Goal: Task Accomplishment & Management: Complete application form

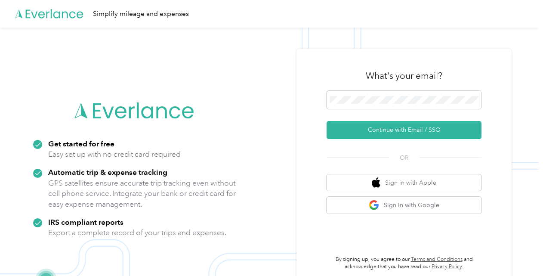
click at [372, 93] on span at bounding box center [404, 100] width 155 height 18
click at [372, 95] on span at bounding box center [404, 100] width 155 height 18
click at [394, 132] on button "Continue with Email / SSO" at bounding box center [404, 130] width 155 height 18
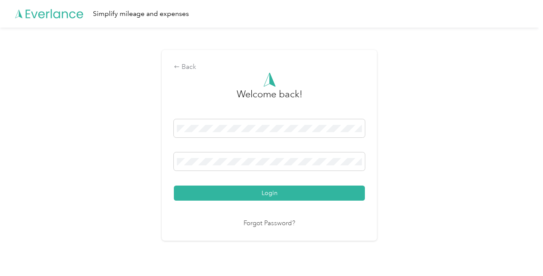
click at [303, 190] on button "Login" at bounding box center [269, 193] width 191 height 15
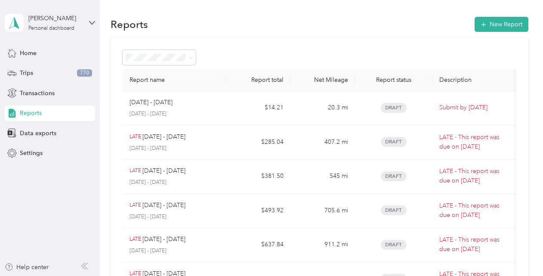
click at [48, 75] on div "Trips 770" at bounding box center [50, 73] width 90 height 16
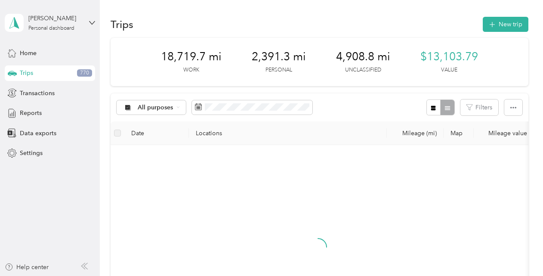
click at [492, 25] on icon "button" at bounding box center [492, 25] width 10 height 10
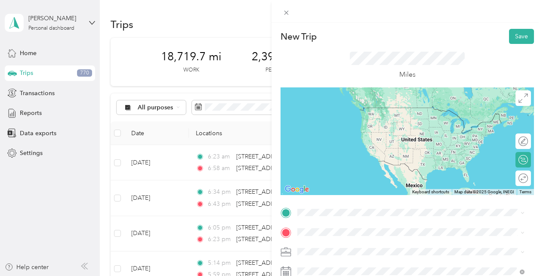
click at [357, 110] on span "[STREET_ADDRESS][US_STATE]" at bounding box center [357, 107] width 86 height 7
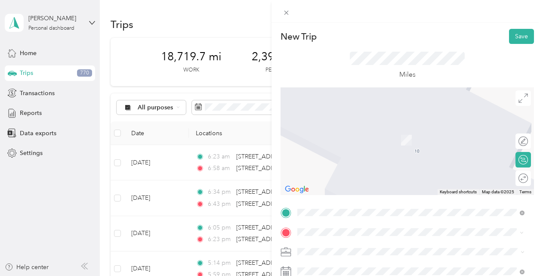
click at [339, 149] on span "[GEOGRAPHIC_DATA][US_STATE], [GEOGRAPHIC_DATA]" at bounding box center [393, 145] width 159 height 8
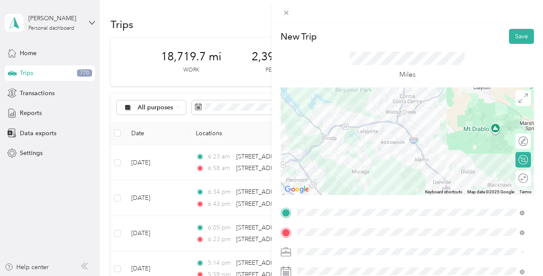
drag, startPoint x: 438, startPoint y: 152, endPoint x: 391, endPoint y: 163, distance: 49.1
click at [391, 163] on div at bounding box center [408, 141] width 254 height 108
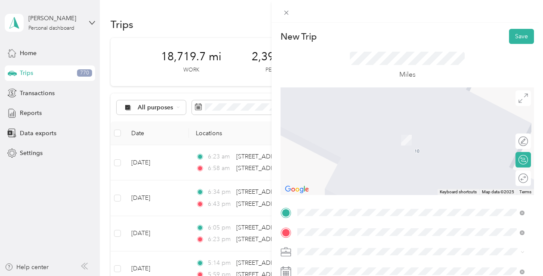
click at [436, 169] on div "[STREET_ADDRESS][US_STATE]" at bounding box center [411, 163] width 221 height 12
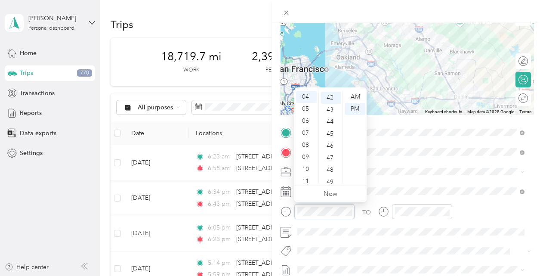
scroll to position [506, 0]
click at [308, 122] on div "06" at bounding box center [306, 121] width 21 height 12
click at [331, 116] on div "02" at bounding box center [331, 121] width 21 height 12
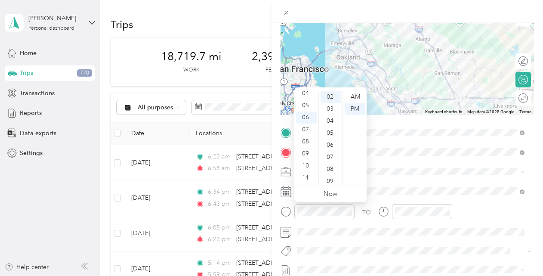
click at [359, 95] on div "AM" at bounding box center [355, 97] width 21 height 12
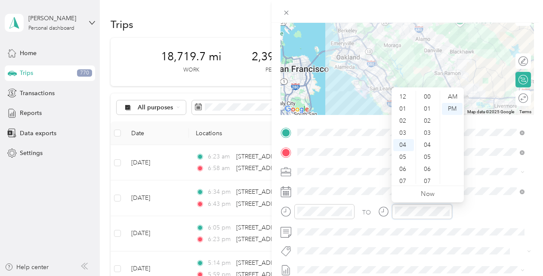
scroll to position [506, 0]
click at [406, 121] on div "06" at bounding box center [404, 121] width 21 height 12
click at [428, 169] on div "52" at bounding box center [428, 172] width 21 height 12
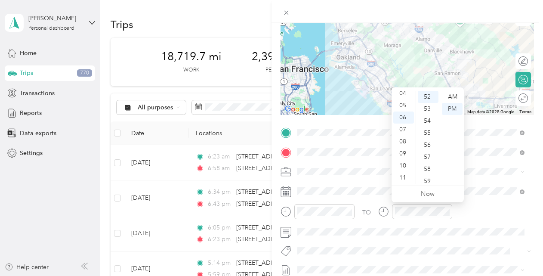
click at [455, 96] on div "AM" at bounding box center [452, 97] width 21 height 12
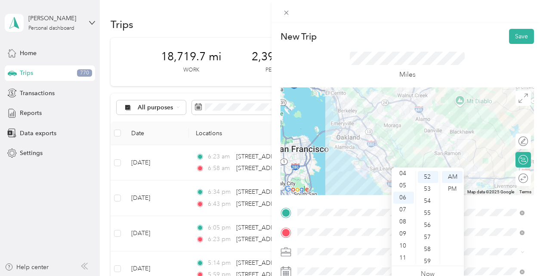
click at [516, 41] on button "Save" at bounding box center [521, 36] width 25 height 15
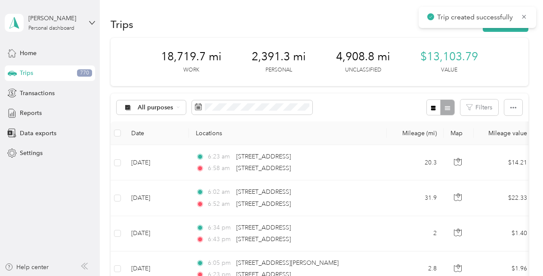
click at [499, 31] on button "New trip" at bounding box center [506, 24] width 46 height 15
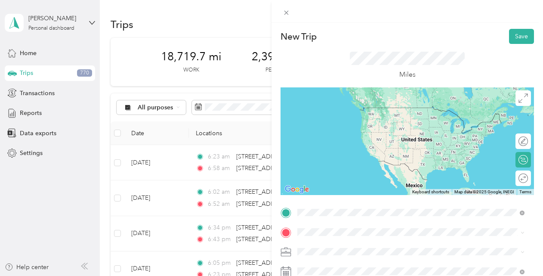
click at [335, 112] on span "[STREET_ADDRESS][US_STATE]" at bounding box center [357, 108] width 86 height 8
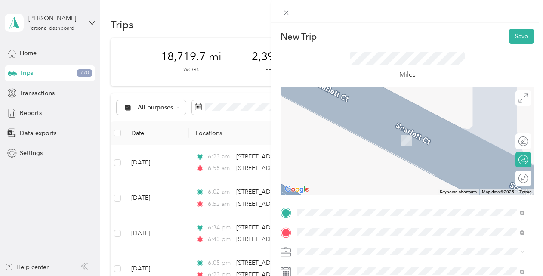
click at [351, 140] on span "[STREET_ADDRESS][US_STATE]" at bounding box center [357, 137] width 86 height 8
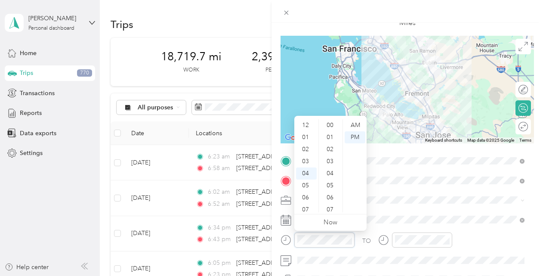
scroll to position [518, 0]
click at [307, 161] on div "07" at bounding box center [306, 161] width 21 height 12
click at [331, 155] on div "45" at bounding box center [331, 155] width 21 height 12
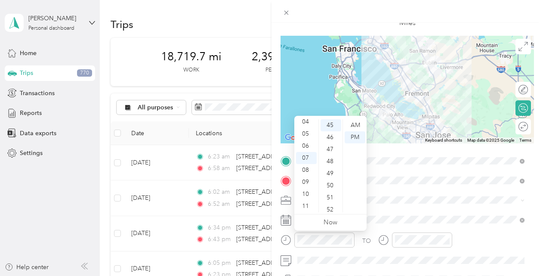
click at [357, 123] on div "AM" at bounding box center [355, 125] width 21 height 12
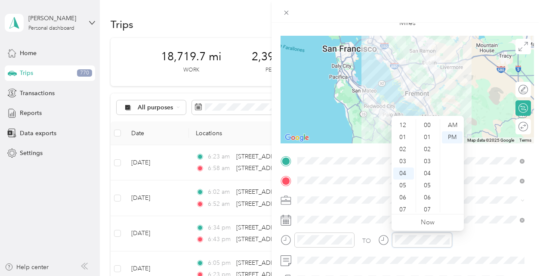
scroll to position [518, 0]
click at [403, 185] on div "09" at bounding box center [404, 186] width 21 height 12
click at [428, 134] on div "33" at bounding box center [428, 132] width 21 height 12
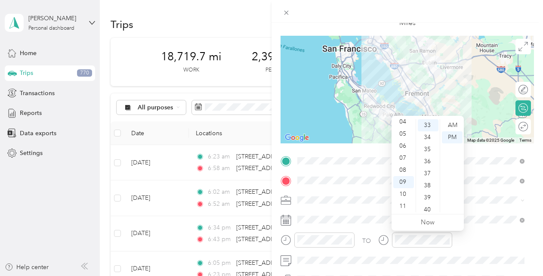
click at [453, 127] on div "AM" at bounding box center [452, 125] width 21 height 12
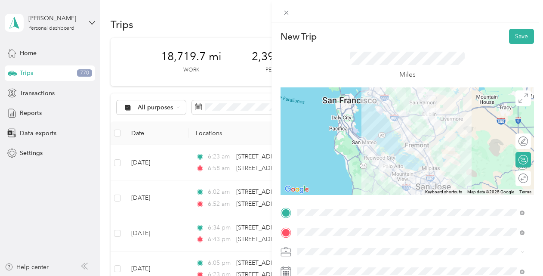
click at [518, 35] on button "Save" at bounding box center [521, 36] width 25 height 15
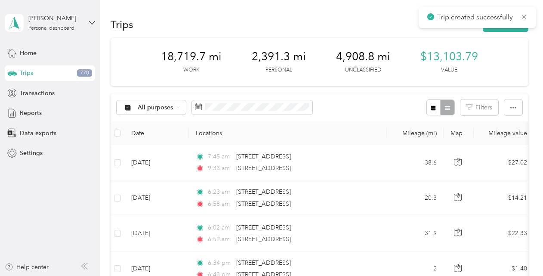
click at [513, 30] on button "New trip" at bounding box center [506, 24] width 46 height 15
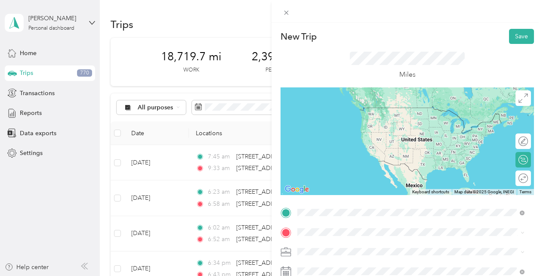
click at [344, 114] on div "[STREET_ADDRESS][US_STATE]" at bounding box center [411, 108] width 221 height 12
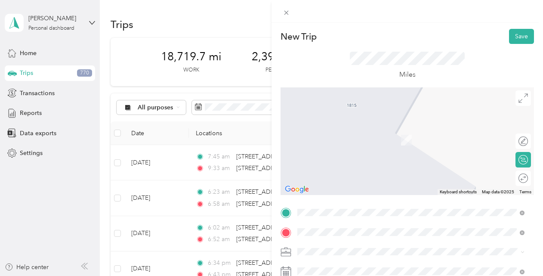
click at [334, 131] on span "[STREET_ADDRESS][US_STATE]" at bounding box center [357, 128] width 86 height 8
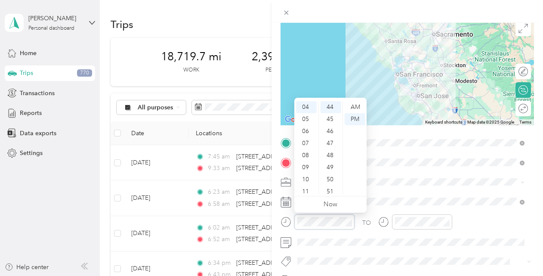
scroll to position [52, 0]
click at [306, 186] on div "11" at bounding box center [306, 188] width 21 height 12
click at [331, 109] on div "30" at bounding box center [331, 104] width 21 height 12
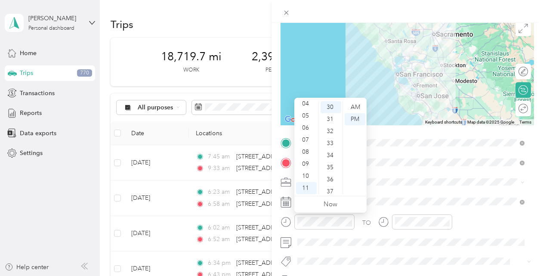
click at [362, 112] on div "AM" at bounding box center [355, 107] width 21 height 12
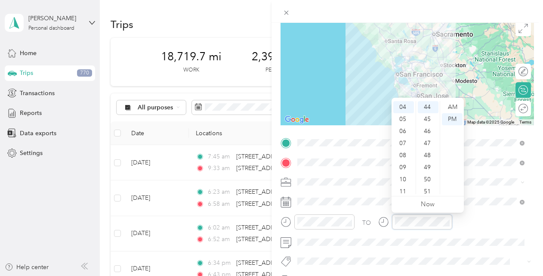
scroll to position [0, 0]
click at [404, 118] on div "01" at bounding box center [404, 119] width 21 height 12
click at [426, 119] on div "01" at bounding box center [428, 119] width 21 height 12
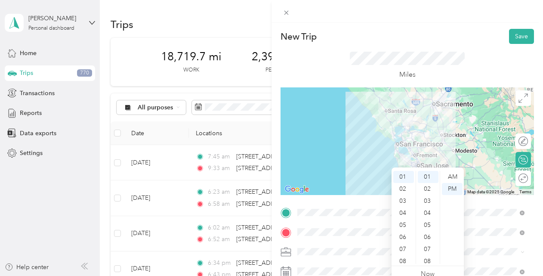
click at [515, 33] on button "Save" at bounding box center [521, 36] width 25 height 15
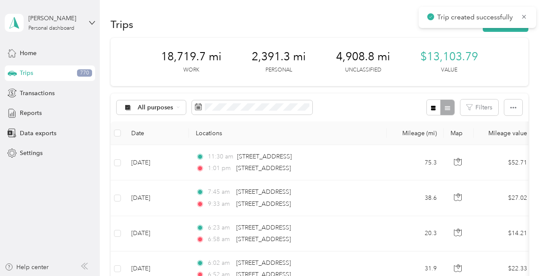
click at [508, 30] on button "New trip" at bounding box center [506, 24] width 46 height 15
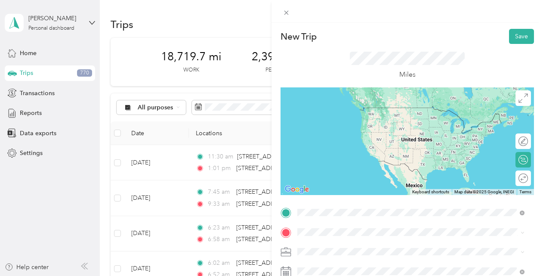
click at [349, 112] on span "[STREET_ADDRESS][US_STATE]" at bounding box center [357, 108] width 86 height 8
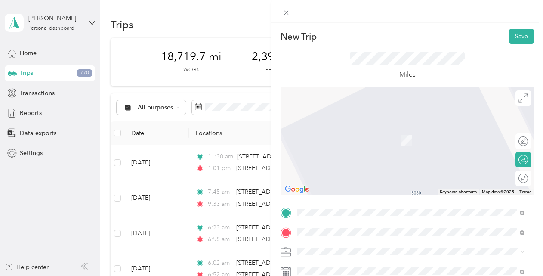
click at [359, 176] on span "[STREET_ADDRESS][US_STATE]" at bounding box center [357, 172] width 86 height 8
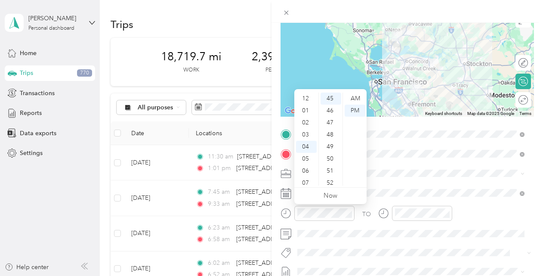
click at [305, 114] on div "01" at bounding box center [306, 111] width 21 height 12
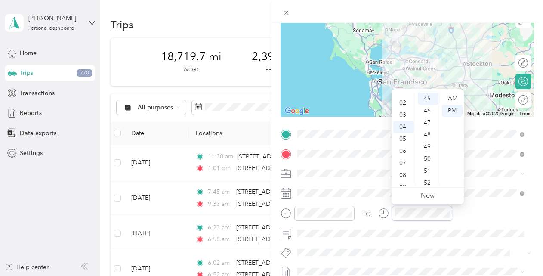
scroll to position [21, 0]
click at [403, 113] on div "03" at bounding box center [404, 114] width 21 height 12
click at [430, 112] on div "46" at bounding box center [428, 111] width 21 height 12
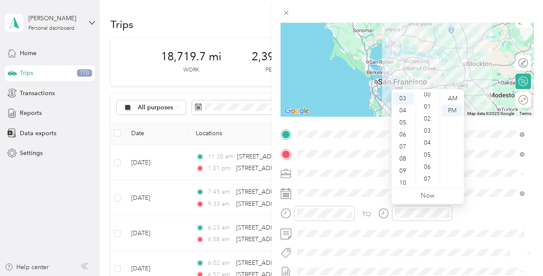
click at [427, 125] on div "03" at bounding box center [428, 131] width 21 height 12
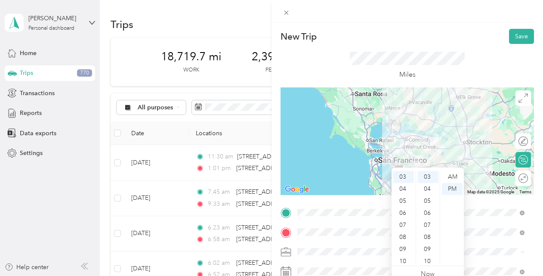
click at [518, 35] on button "Save" at bounding box center [521, 36] width 25 height 15
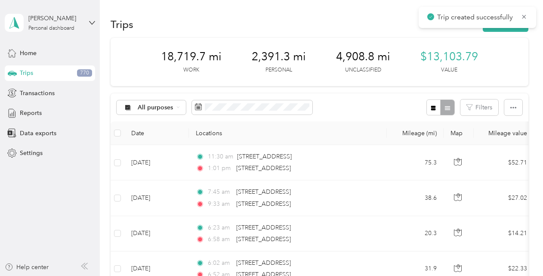
click at [513, 29] on button "New trip" at bounding box center [506, 24] width 46 height 15
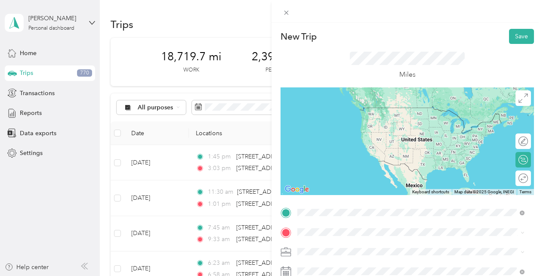
click at [336, 112] on span "[STREET_ADDRESS][US_STATE]" at bounding box center [357, 108] width 86 height 8
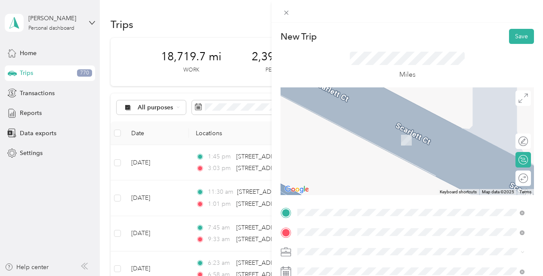
click at [352, 131] on span "[STREET_ADDRESS][US_STATE]" at bounding box center [357, 128] width 86 height 8
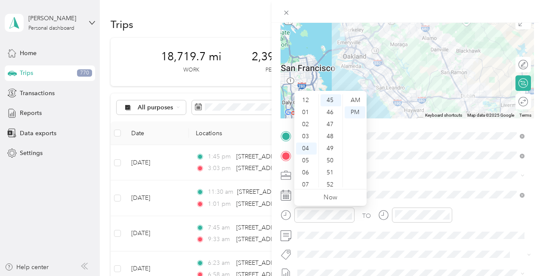
click at [307, 135] on div "03" at bounding box center [306, 136] width 21 height 12
click at [330, 128] on div "16" at bounding box center [331, 128] width 21 height 12
click at [354, 101] on div "AM" at bounding box center [355, 100] width 21 height 12
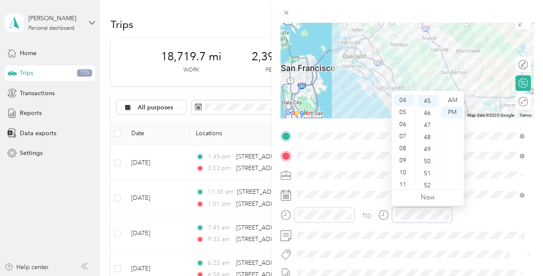
scroll to position [543, 0]
click at [405, 100] on div "04" at bounding box center [404, 100] width 21 height 12
click at [429, 103] on div "29" at bounding box center [428, 105] width 21 height 12
click at [456, 114] on div "PM" at bounding box center [452, 112] width 21 height 12
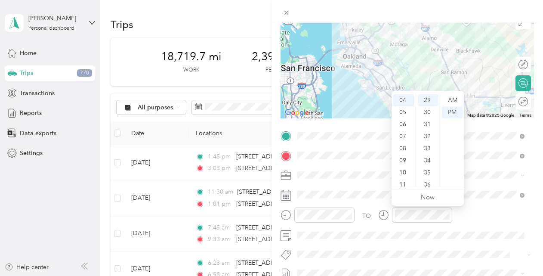
scroll to position [0, 0]
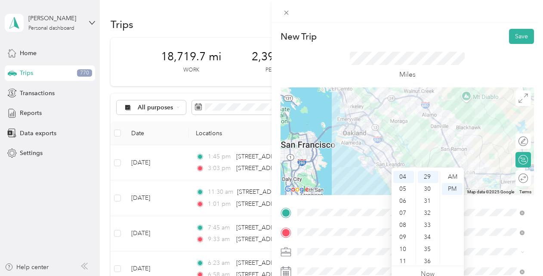
click at [515, 36] on button "Save" at bounding box center [521, 36] width 25 height 15
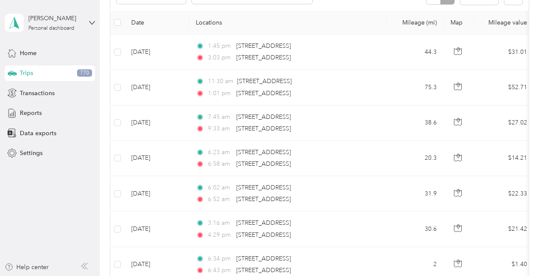
scroll to position [112, 0]
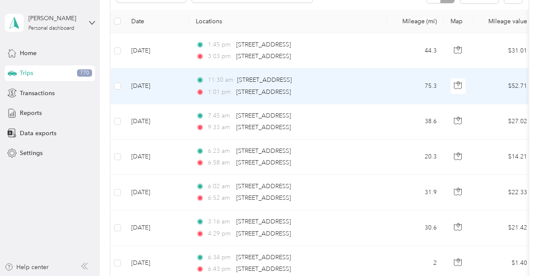
drag, startPoint x: 332, startPoint y: 124, endPoint x: 386, endPoint y: 70, distance: 75.8
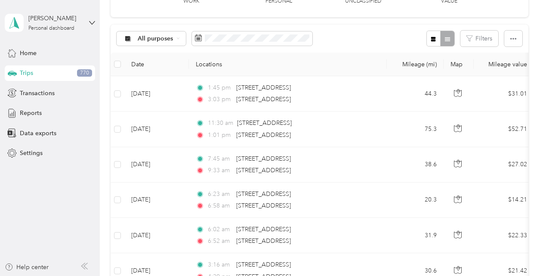
scroll to position [0, 0]
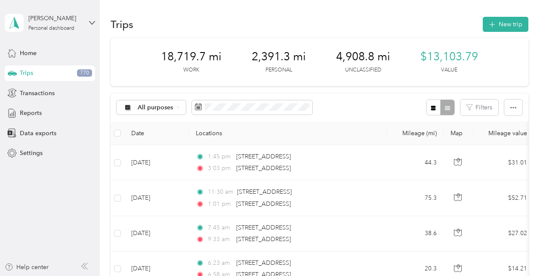
click at [506, 23] on button "New trip" at bounding box center [506, 24] width 46 height 15
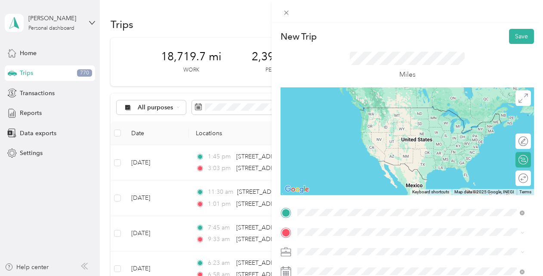
click at [356, 156] on span "[STREET_ADDRESS][US_STATE]" at bounding box center [357, 152] width 86 height 8
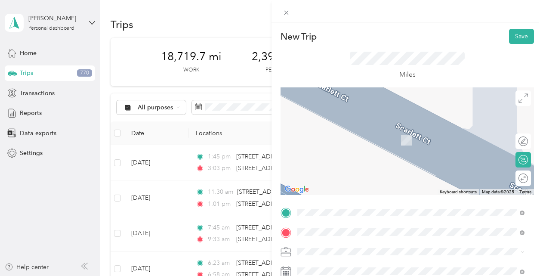
click at [347, 130] on span "[STREET_ADDRESS][US_STATE]" at bounding box center [357, 128] width 86 height 8
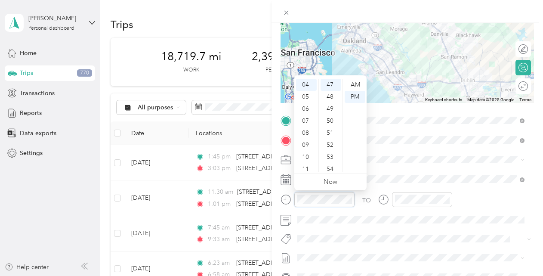
scroll to position [567, 0]
click at [307, 103] on div "03" at bounding box center [306, 105] width 21 height 12
click at [330, 102] on div "16" at bounding box center [331, 105] width 21 height 12
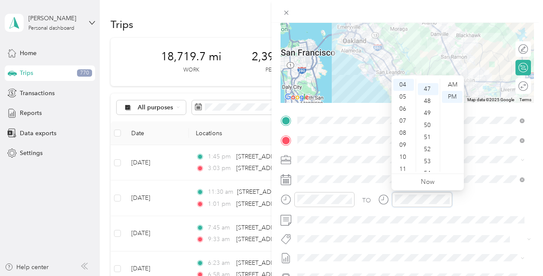
scroll to position [567, 0]
click at [403, 87] on div "04" at bounding box center [404, 85] width 21 height 12
click at [428, 102] on div "29" at bounding box center [428, 104] width 21 height 12
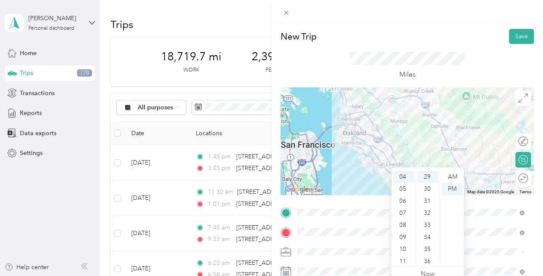
click at [519, 39] on button "Save" at bounding box center [521, 36] width 25 height 15
